Goal: Task Accomplishment & Management: Manage account settings

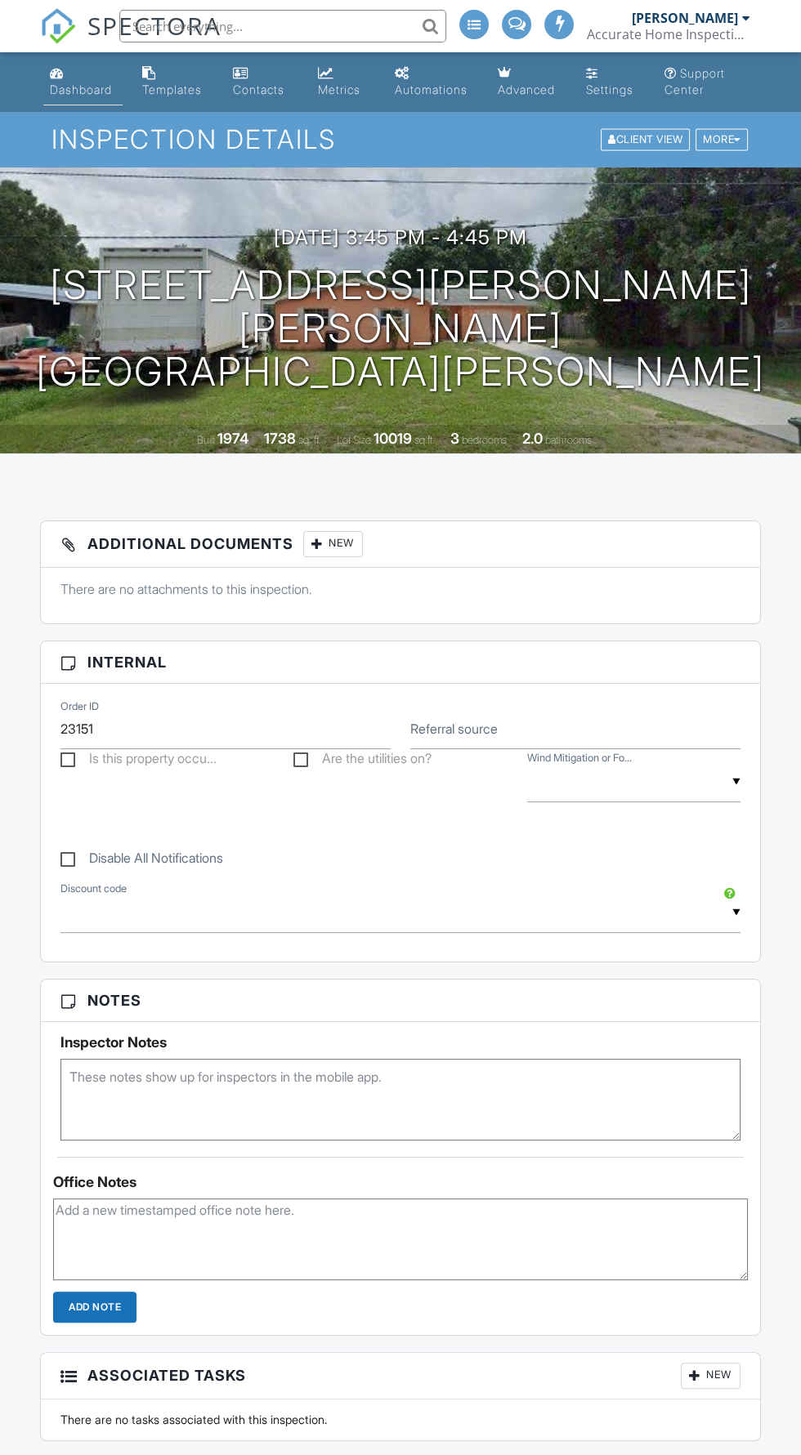
click at [86, 80] on link "Dashboard" at bounding box center [82, 82] width 79 height 47
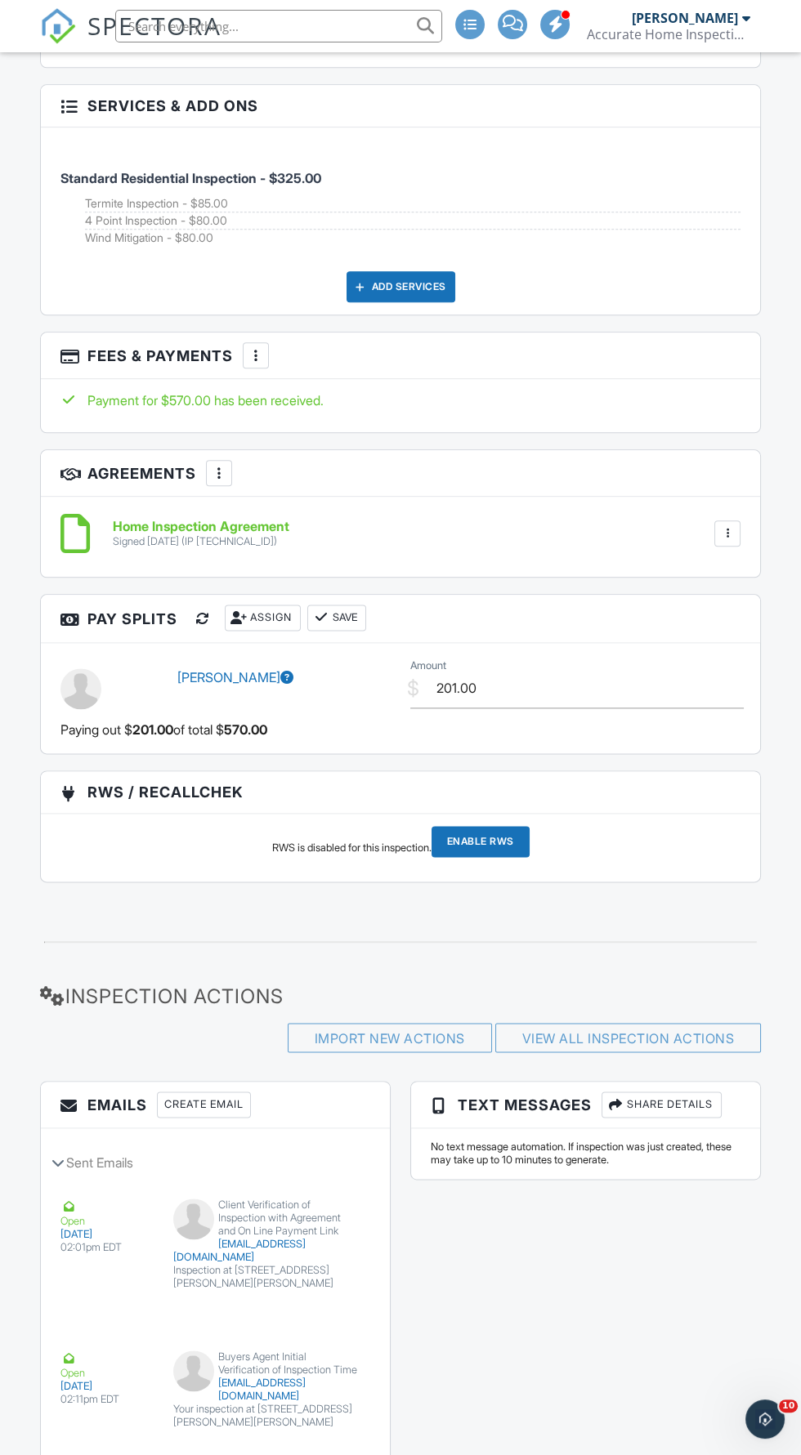
scroll to position [2792, 0]
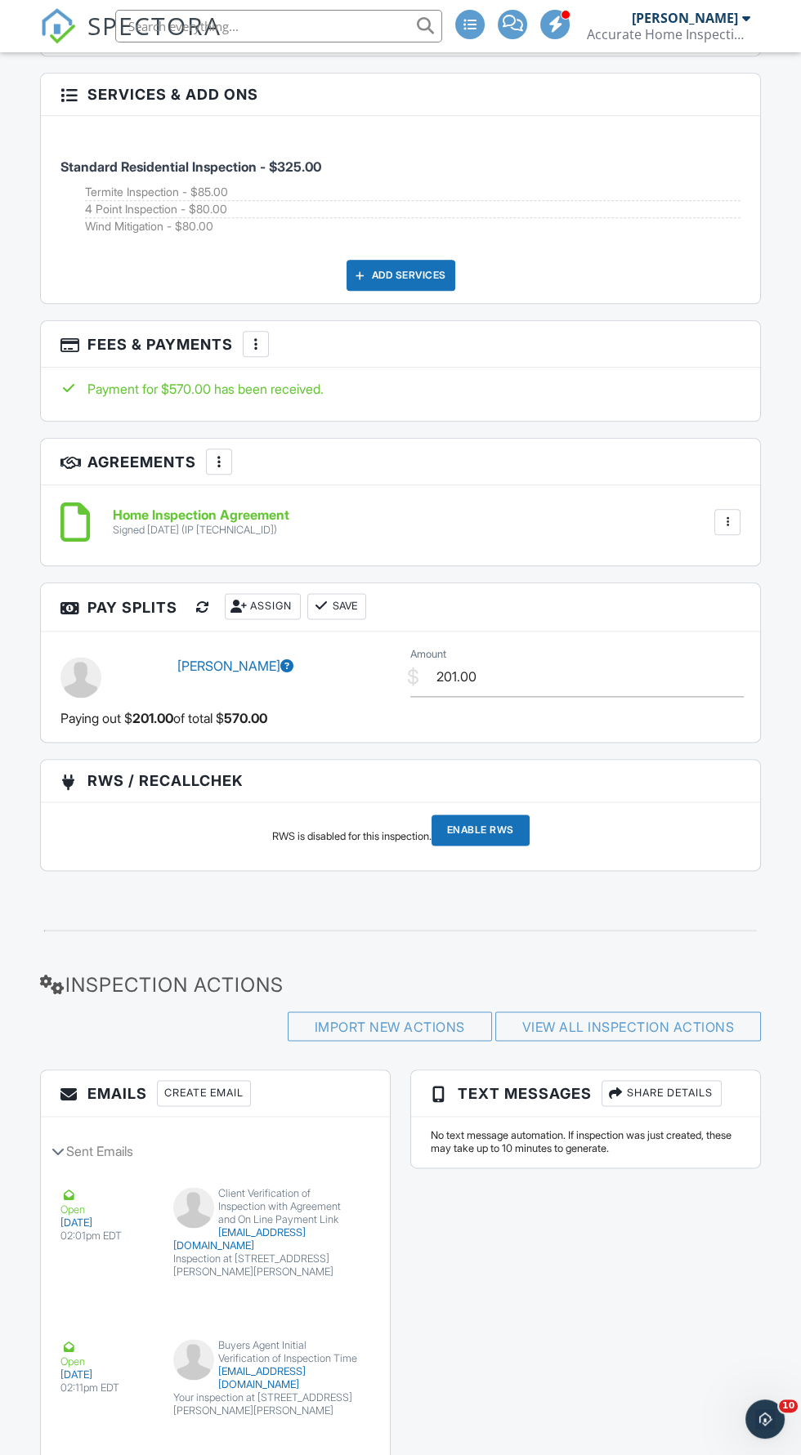
click at [476, 815] on input "Enable RWS" at bounding box center [480, 830] width 98 height 31
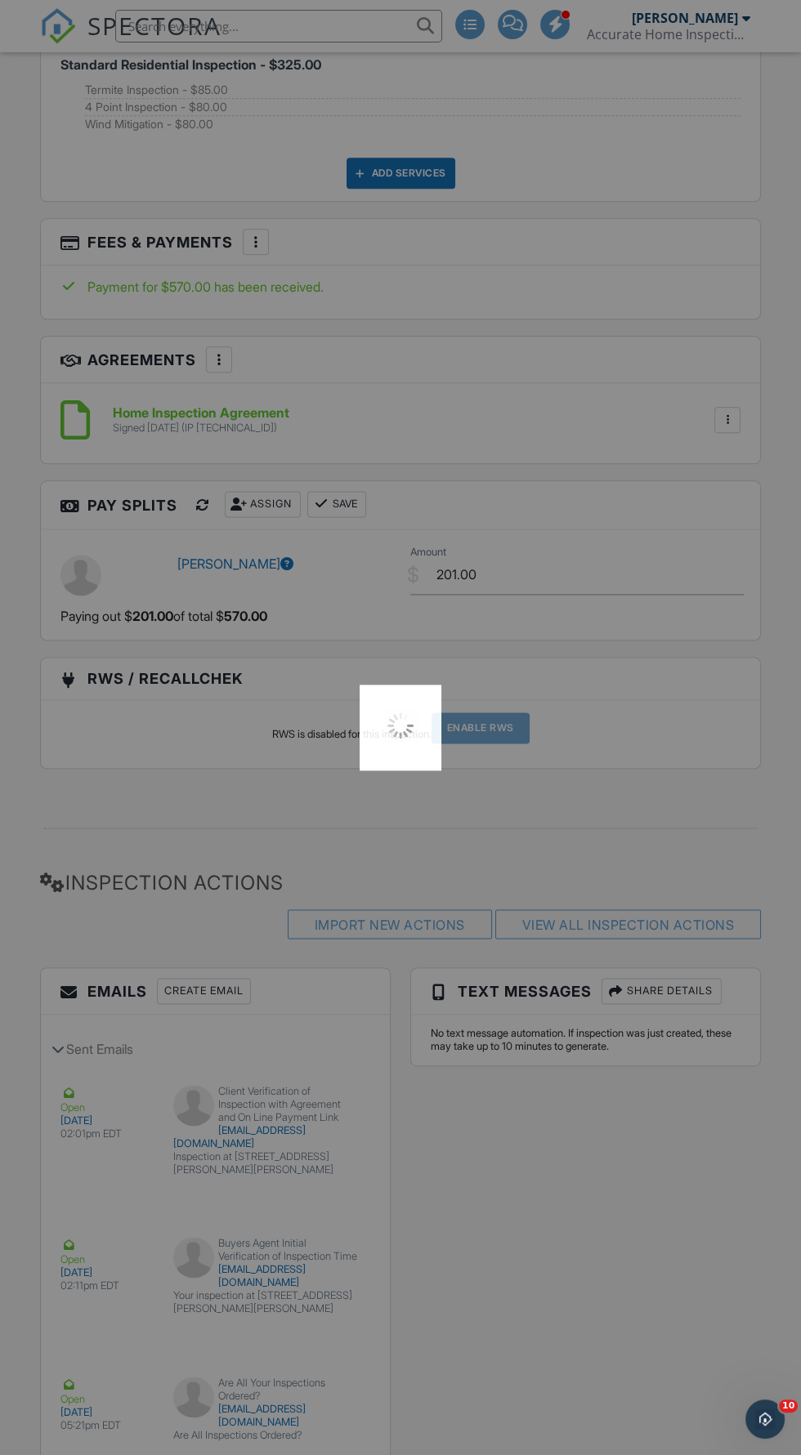
scroll to position [2908, 0]
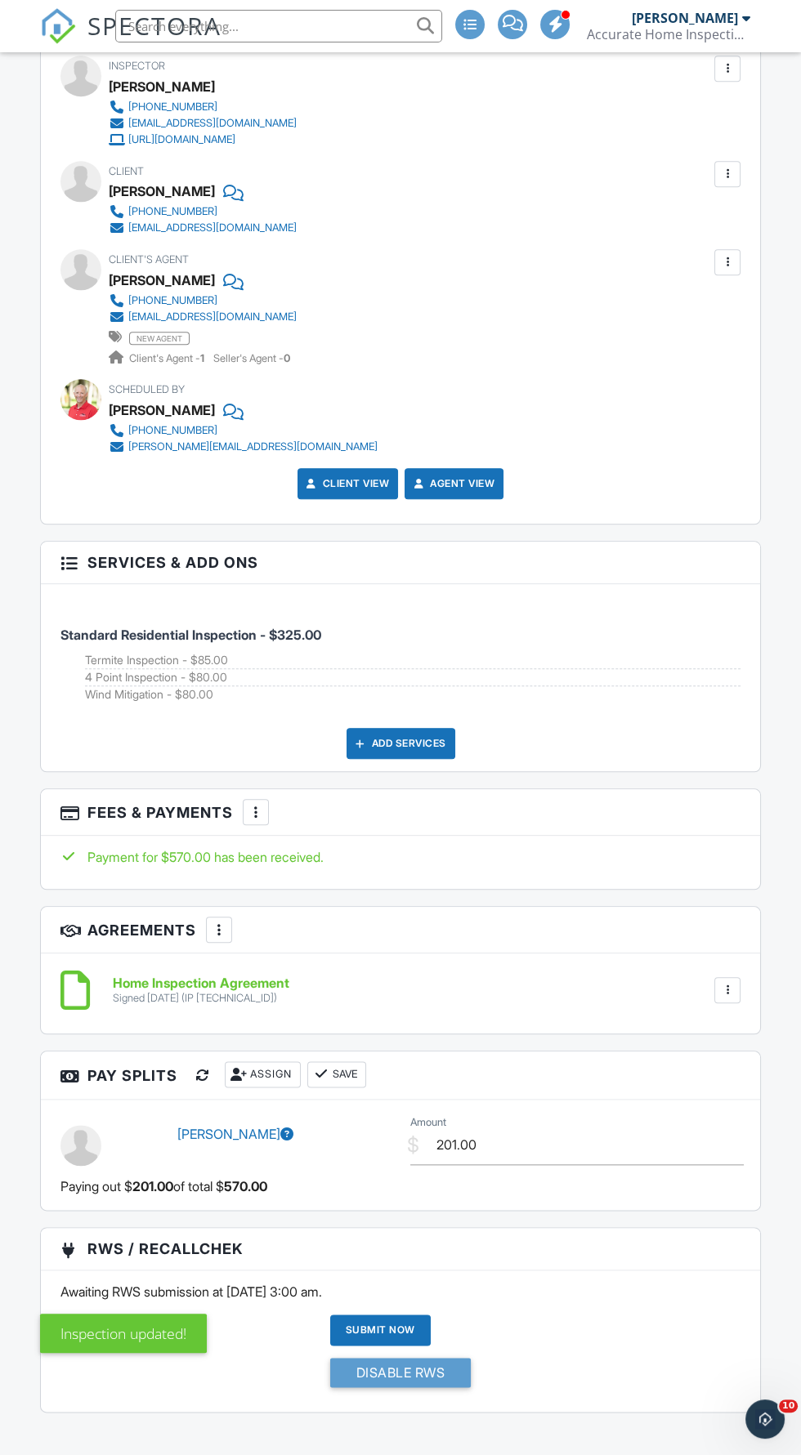
scroll to position [2328, 0]
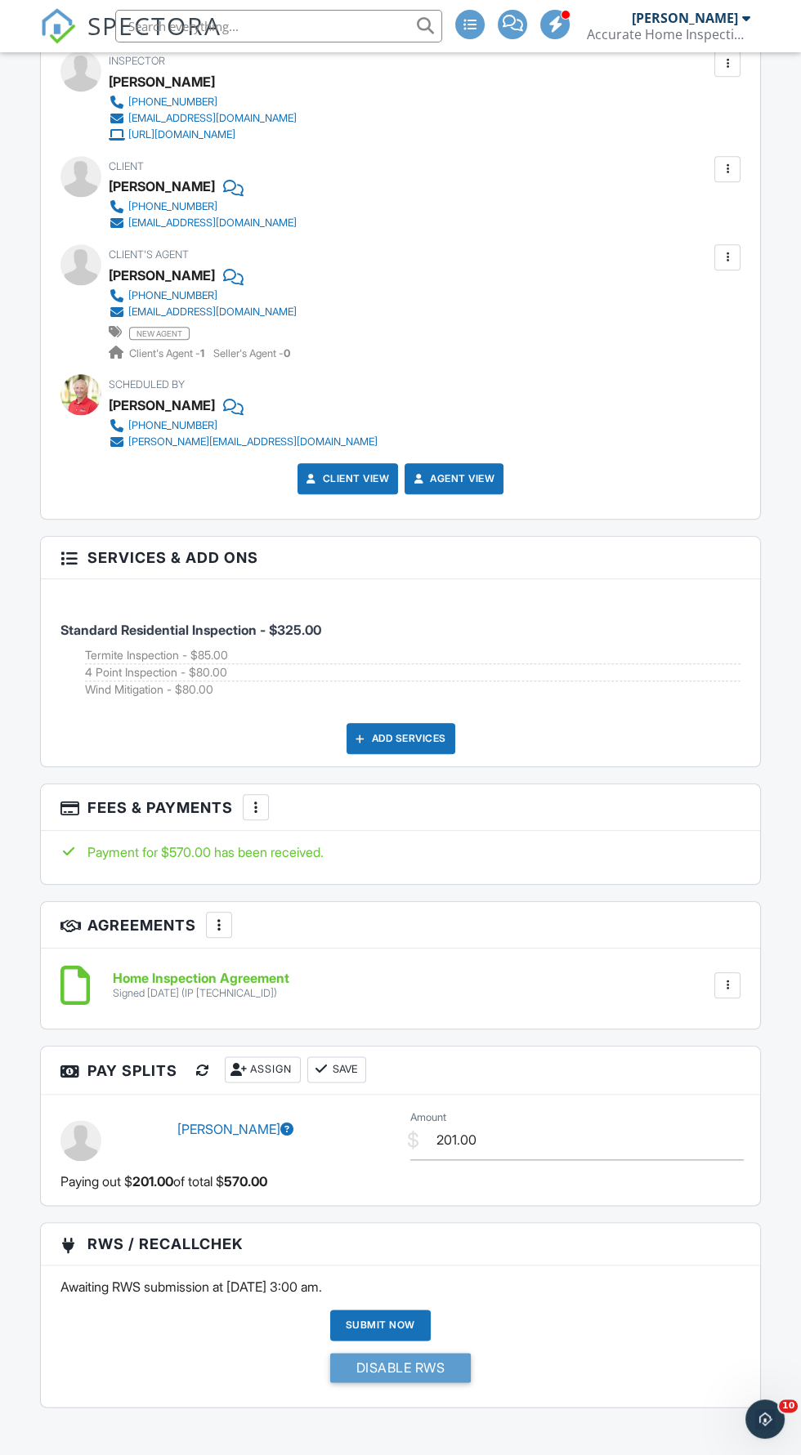
click at [392, 1312] on div "Submit Now" at bounding box center [380, 1325] width 101 height 31
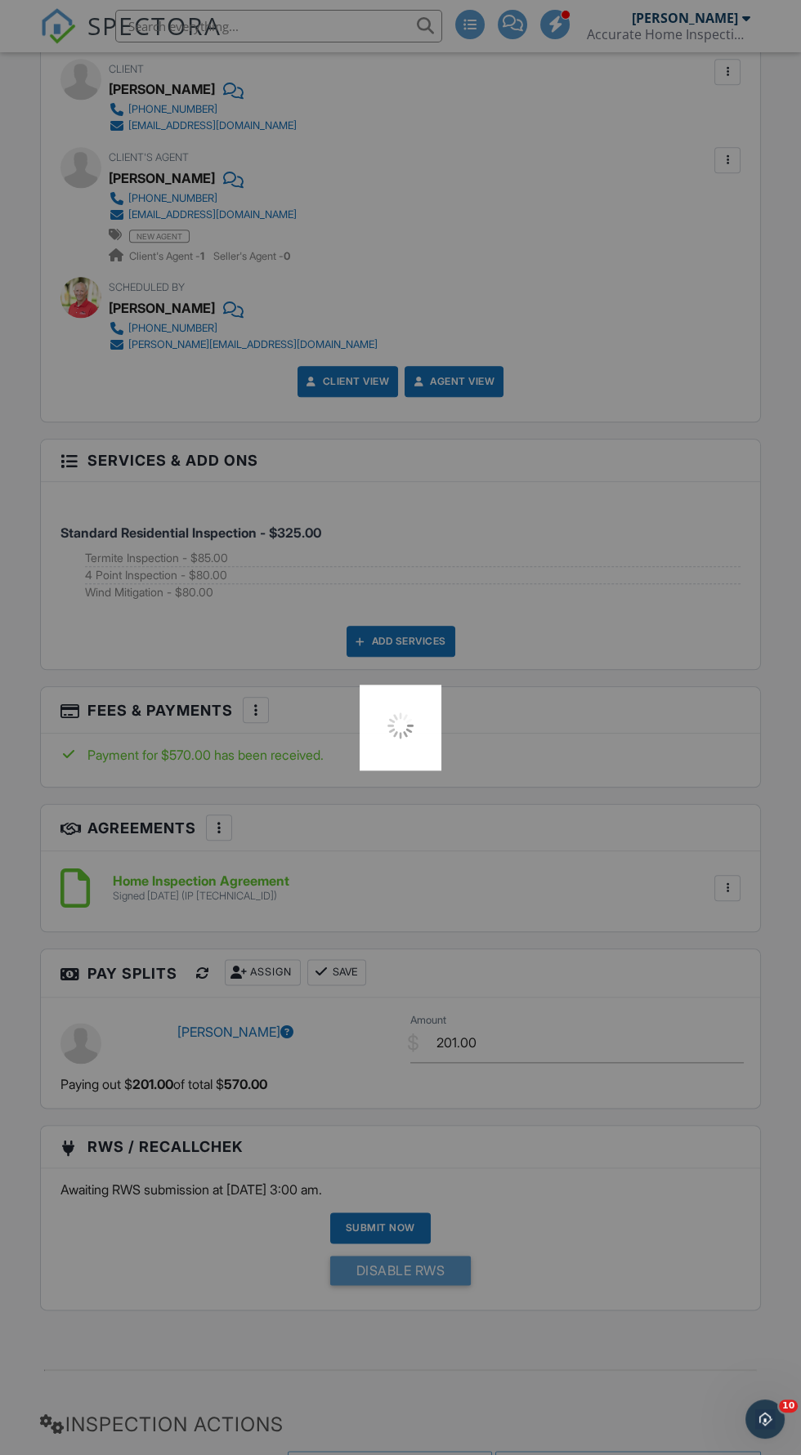
scroll to position [2445, 0]
